Goal: Task Accomplishment & Management: Complete application form

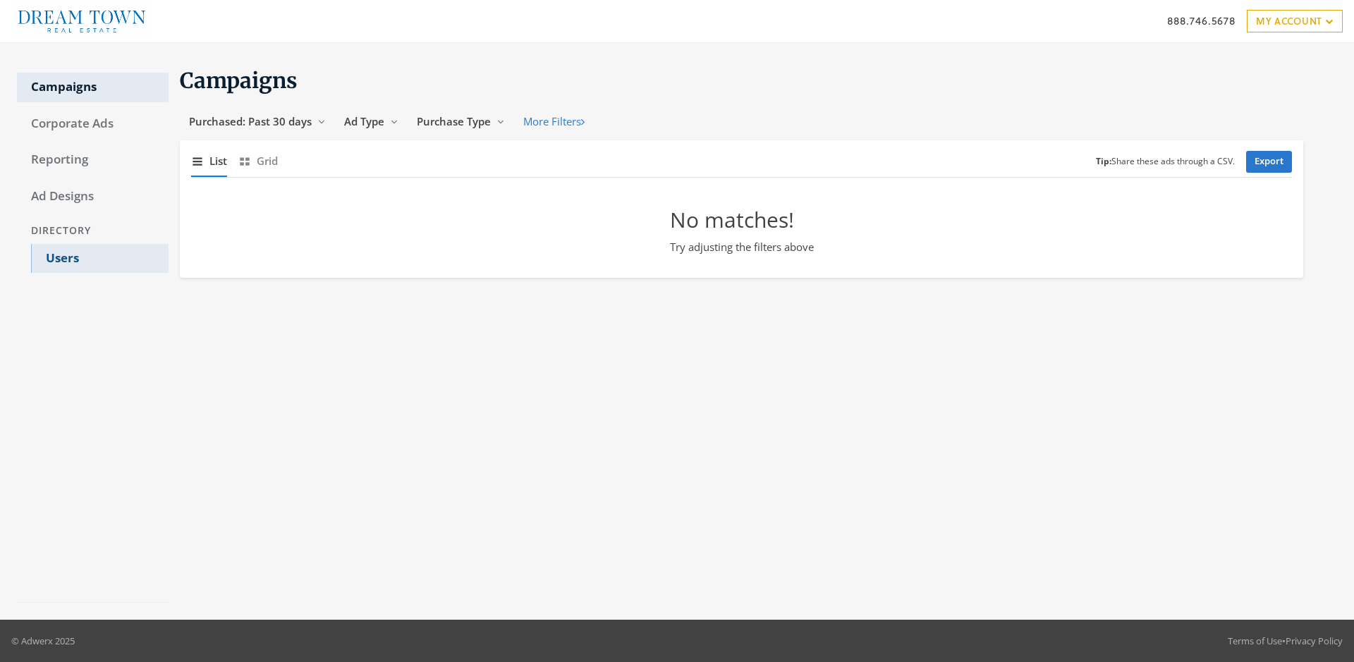
click at [99, 258] on link "Users" at bounding box center [100, 259] width 138 height 30
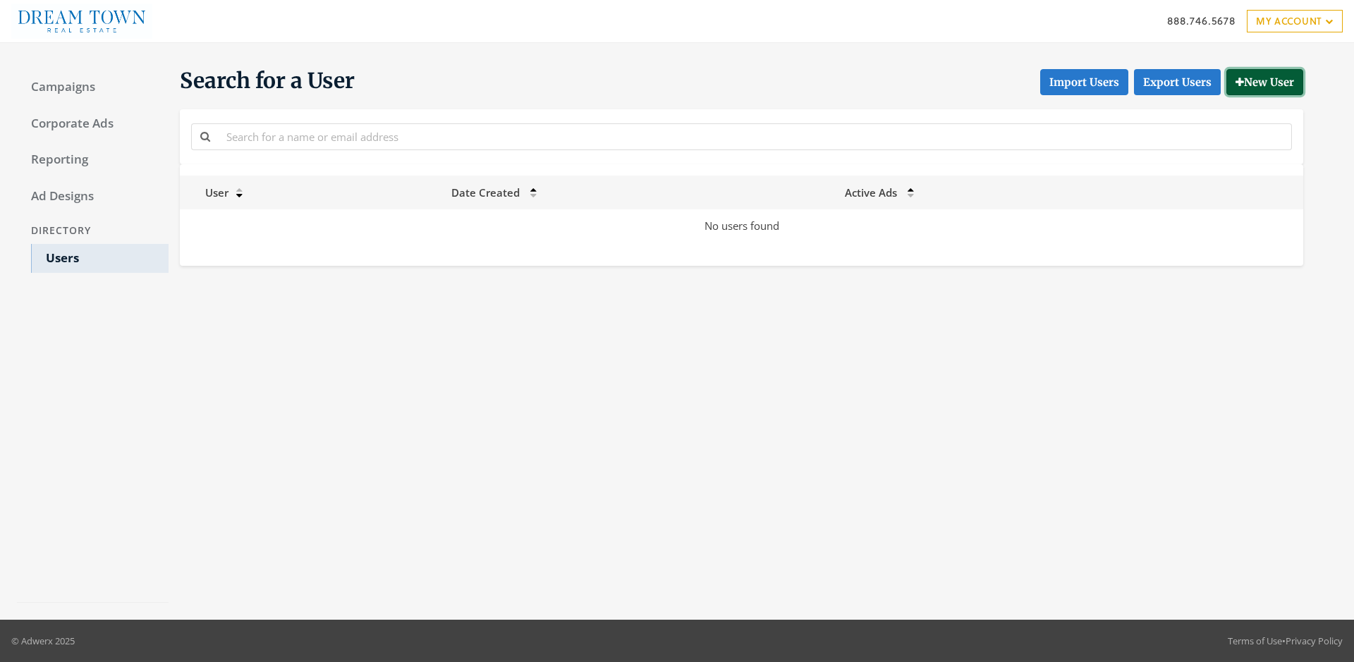
click at [1262, 82] on button "New User" at bounding box center [1264, 82] width 77 height 26
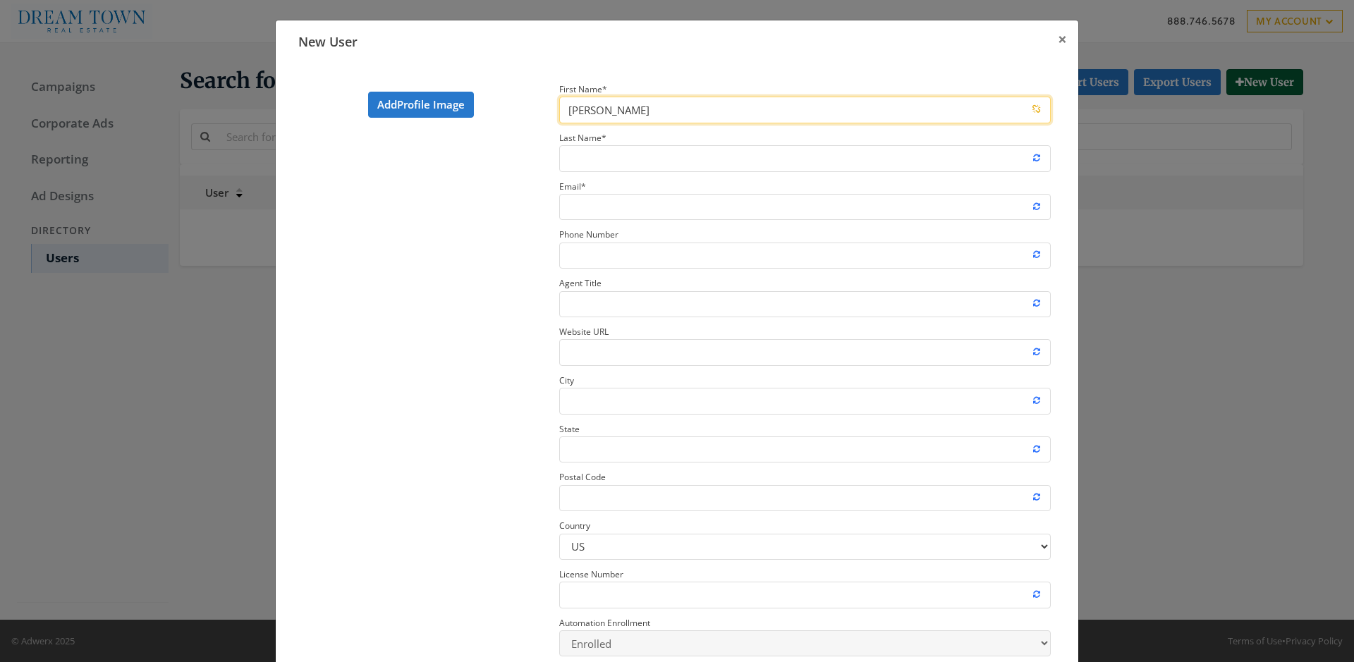
type input "[PERSON_NAME]"
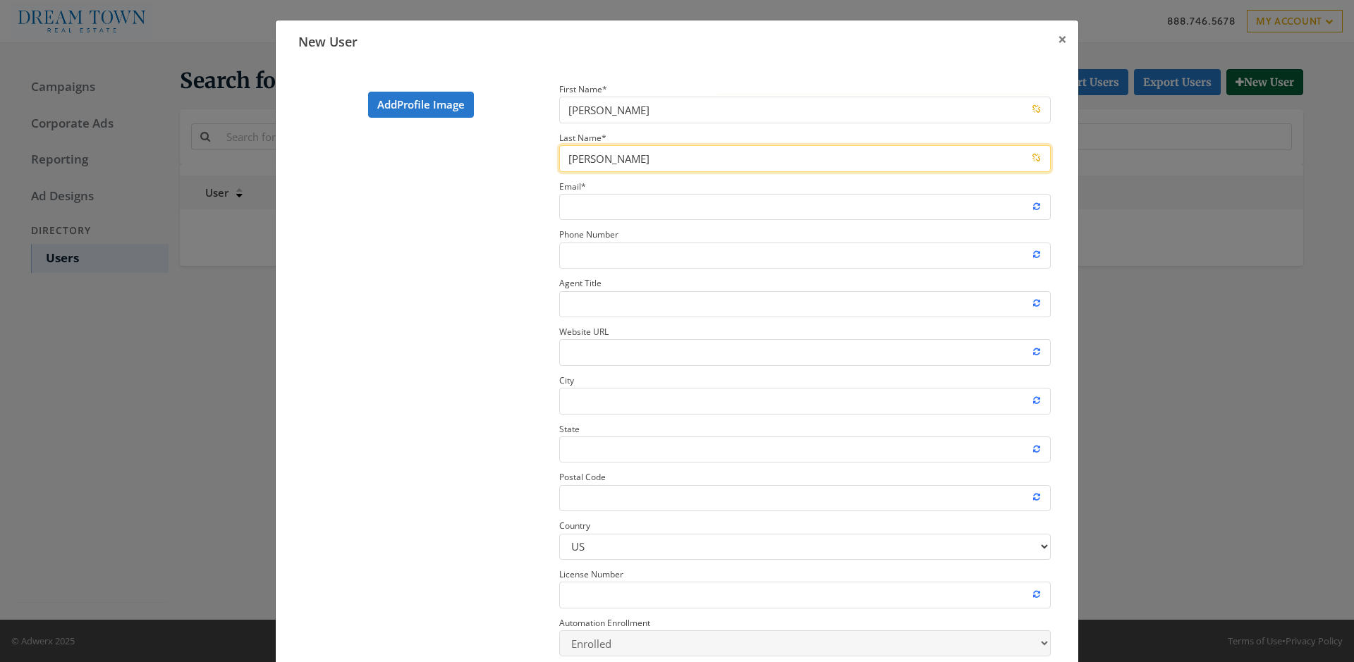
type input "[PERSON_NAME]"
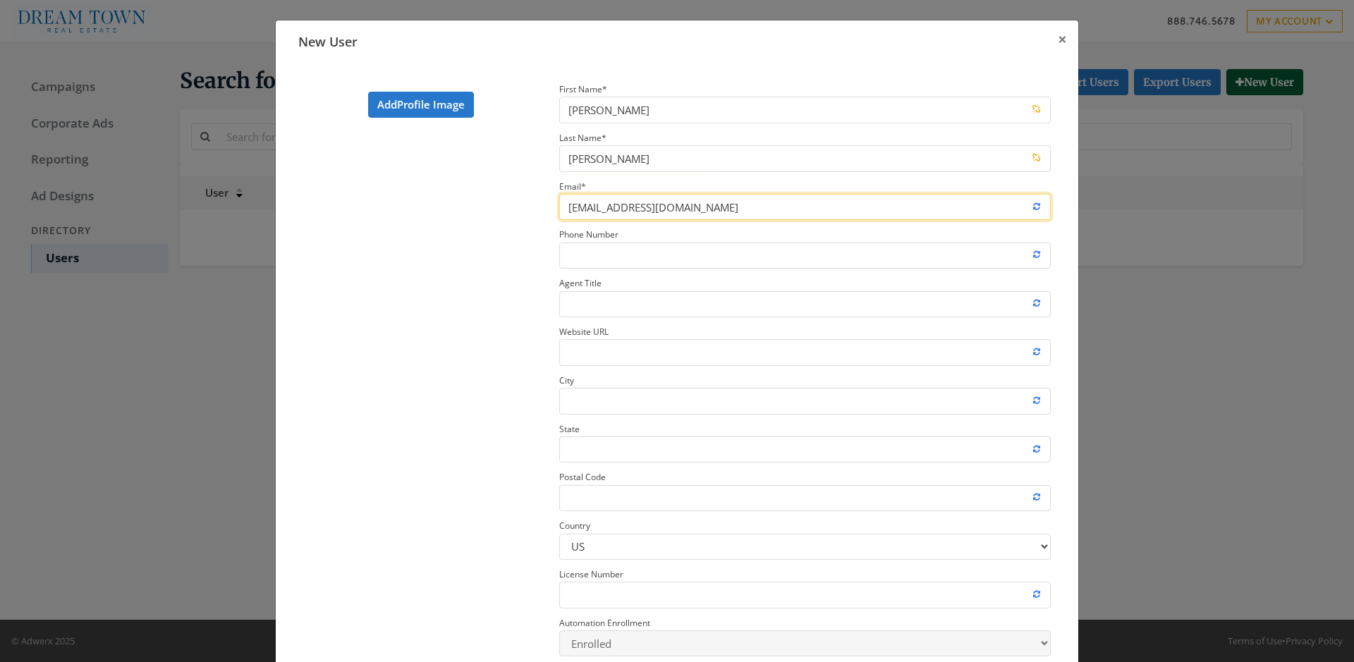
type input "[EMAIL_ADDRESS][DOMAIN_NAME]"
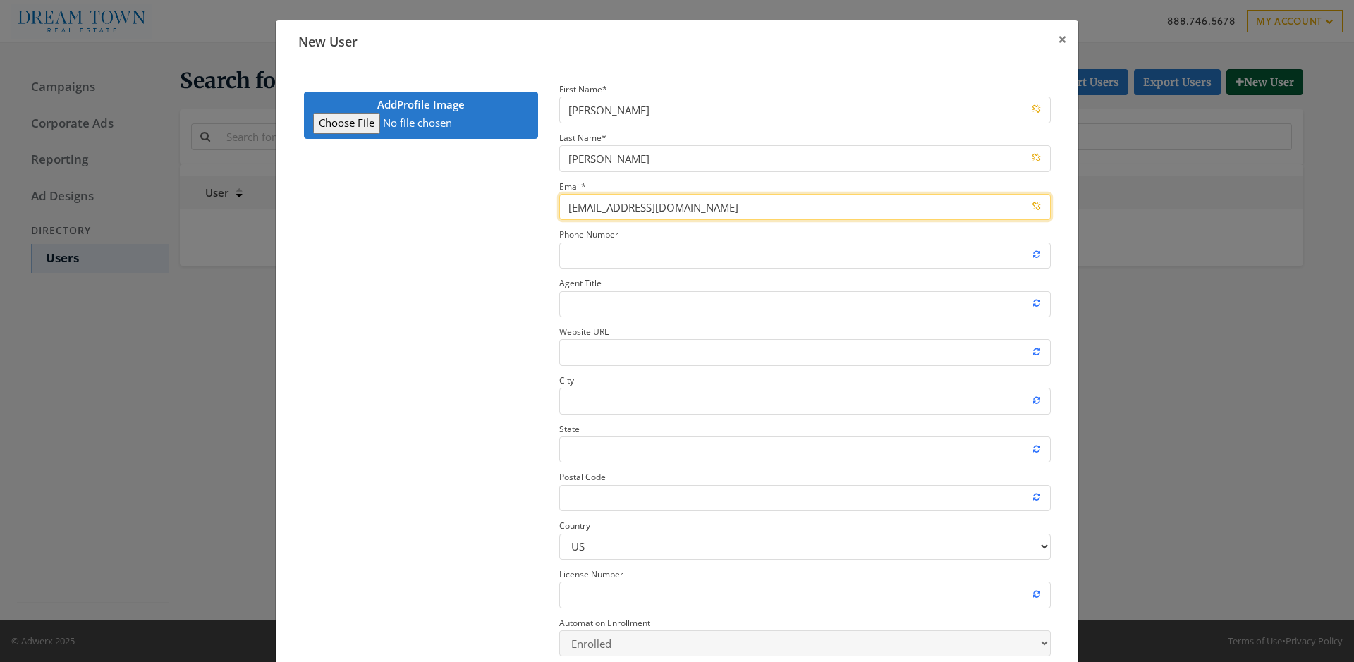
type input "C:\fakepath\download.jpeg"
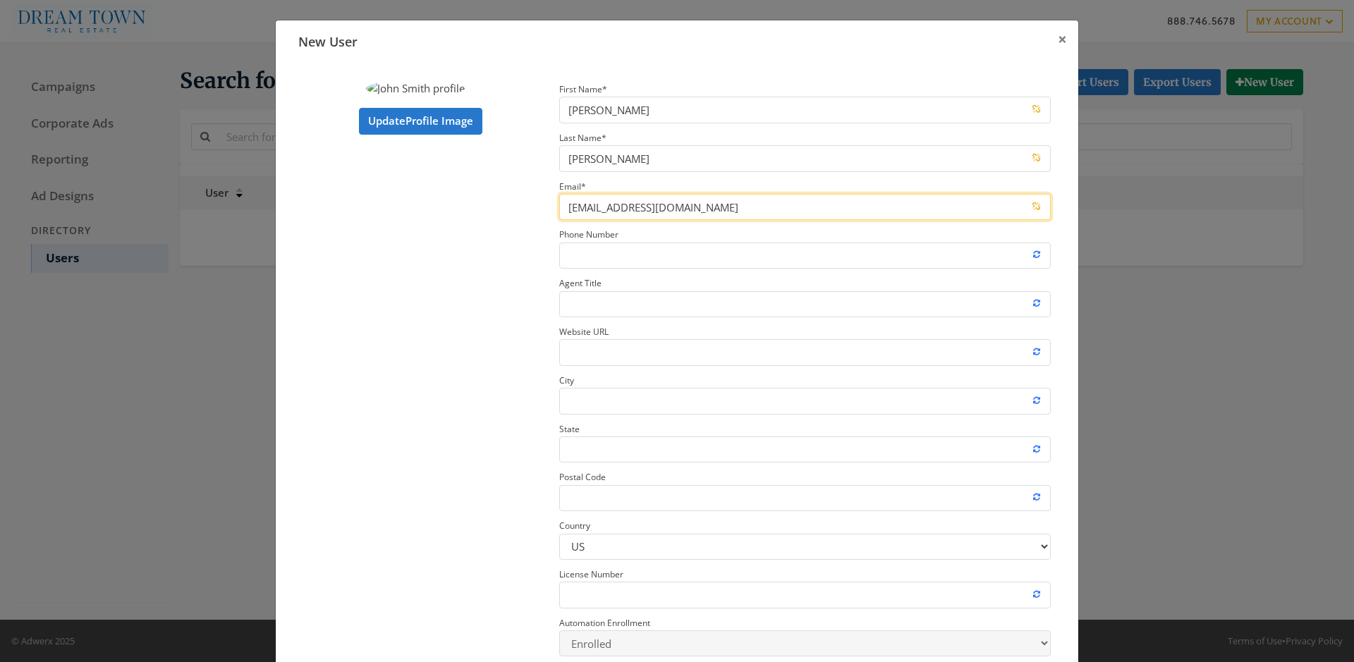
type input "[EMAIL_ADDRESS][DOMAIN_NAME]"
